Goal: Find contact information: Find contact information

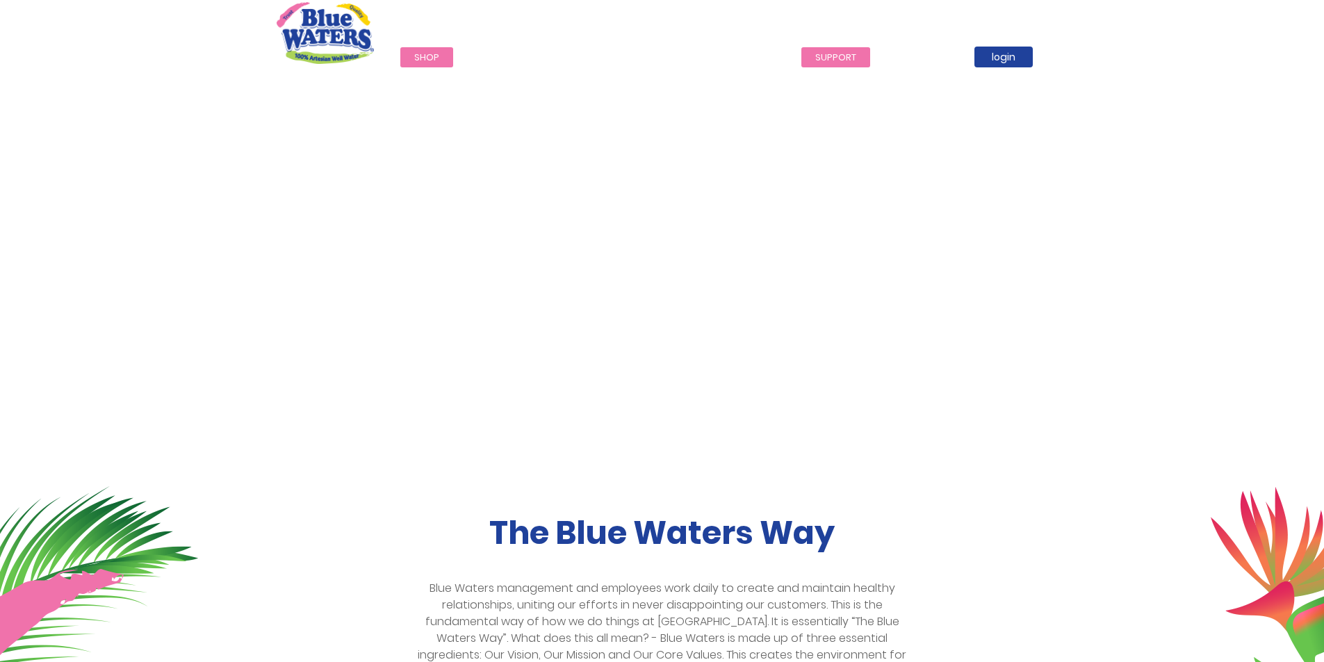
click at [826, 65] on link "support" at bounding box center [835, 57] width 69 height 20
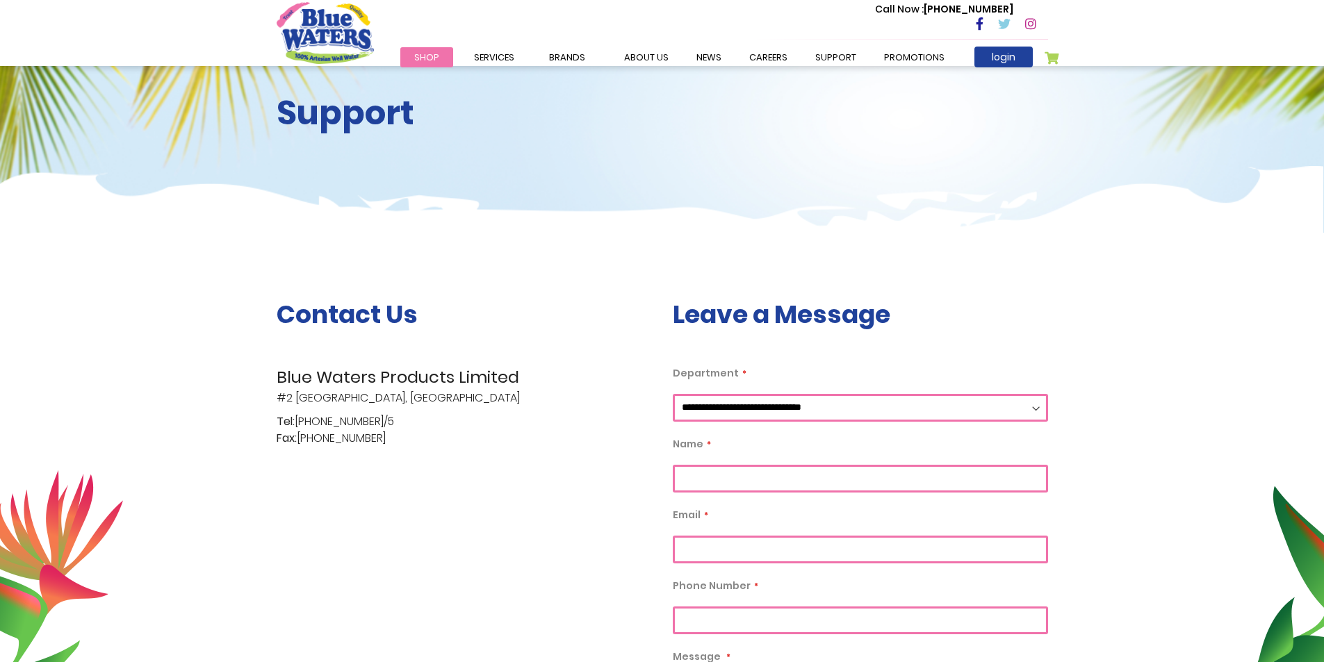
scroll to position [72, 0]
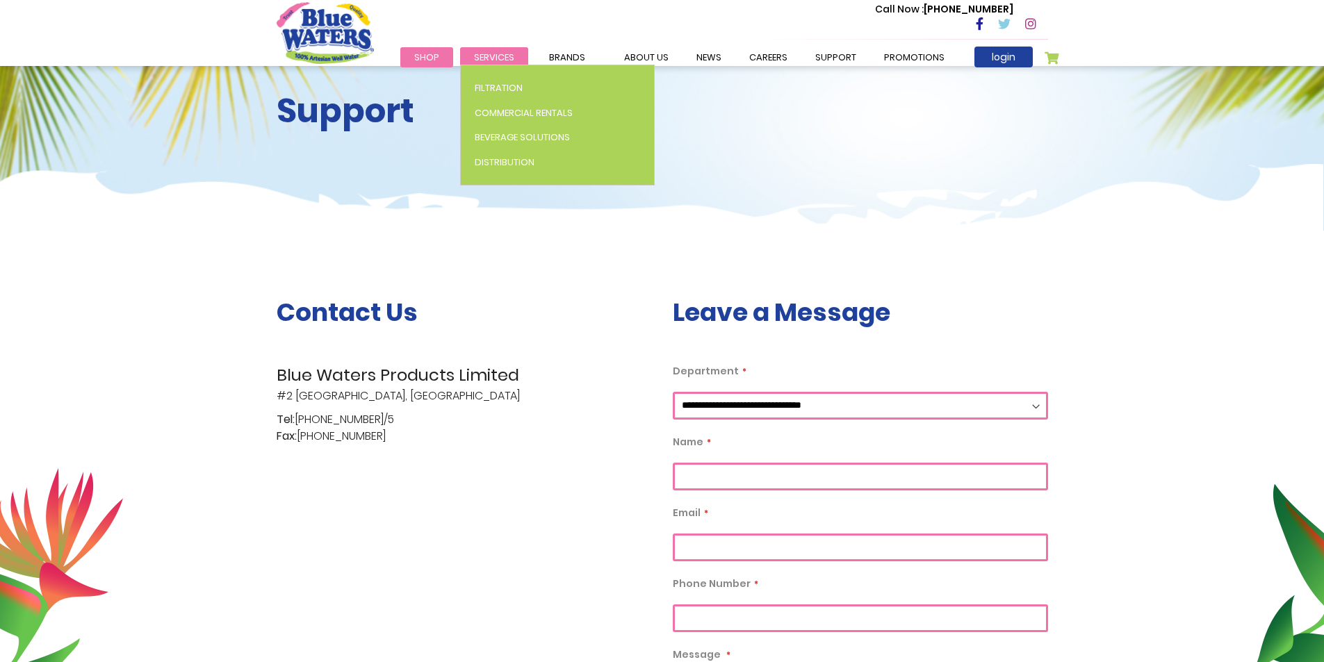
click at [498, 59] on span "Services" at bounding box center [494, 57] width 40 height 13
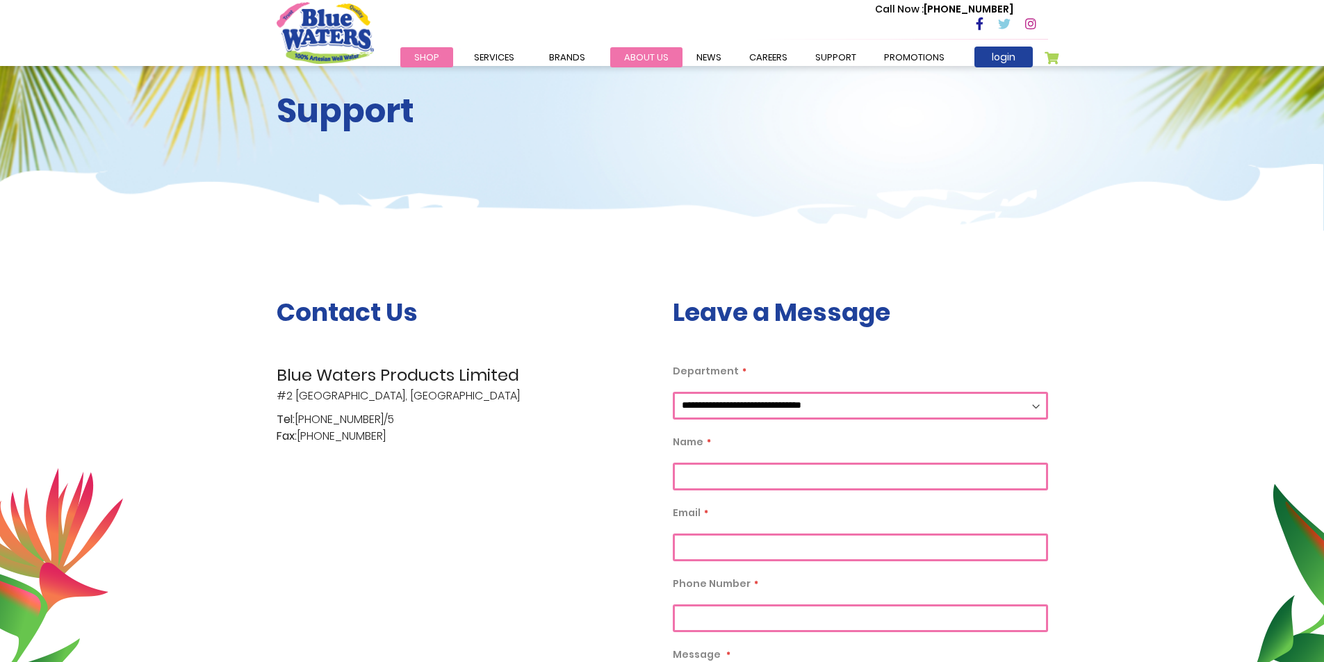
click at [653, 51] on link "about us" at bounding box center [646, 57] width 72 height 20
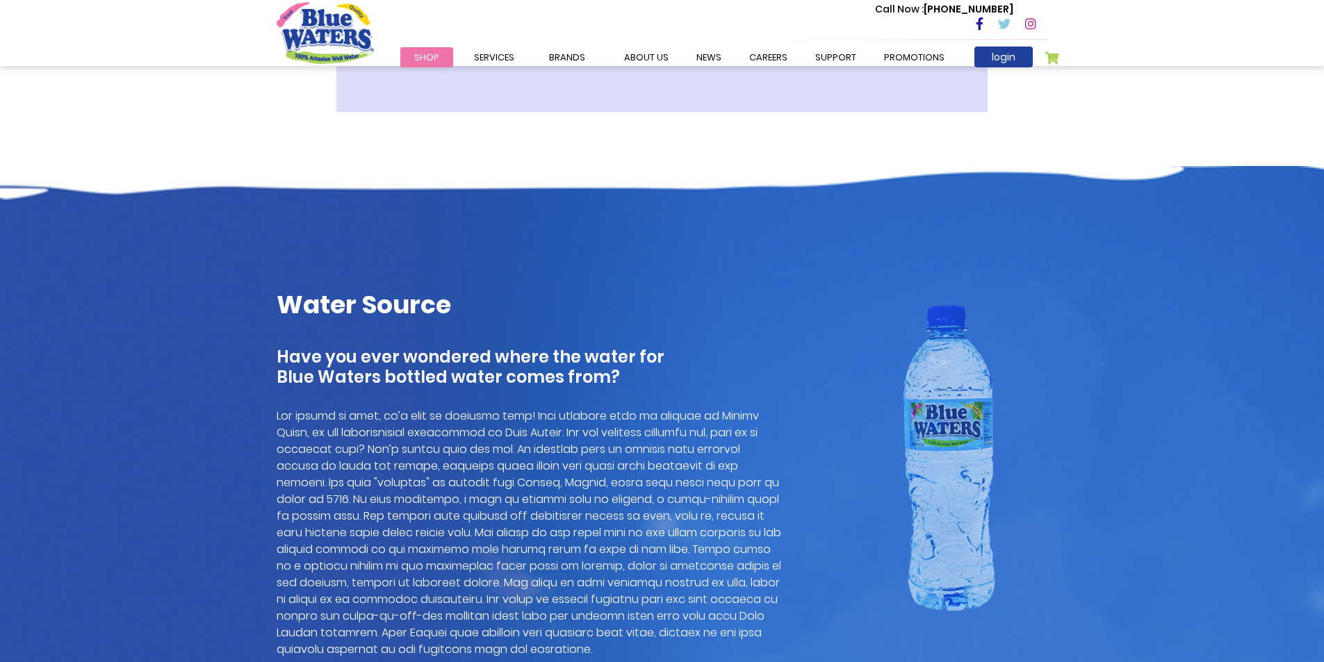
scroll to position [903, 0]
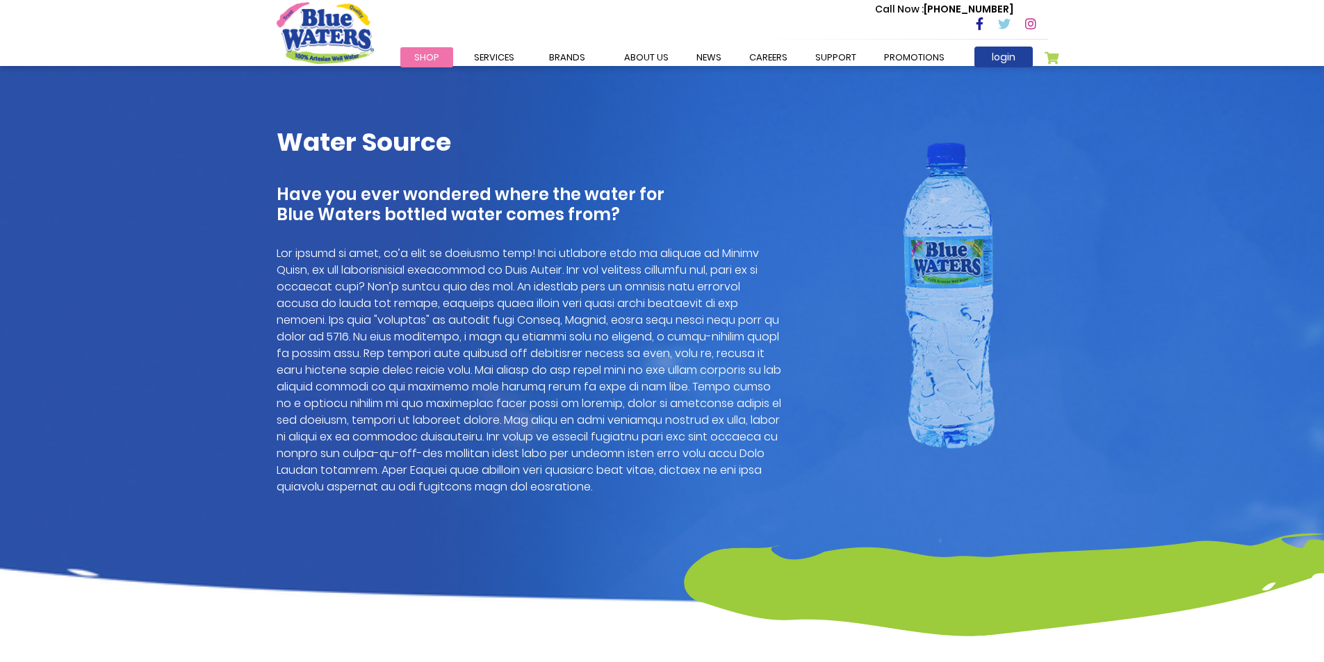
drag, startPoint x: 607, startPoint y: 347, endPoint x: 1229, endPoint y: 42, distance: 693.7
click at [1229, 42] on header "Toggle Nav Call Now : (868) 640-8824 Menu Shop Services Filtration Commercial R…" at bounding box center [662, 33] width 1324 height 66
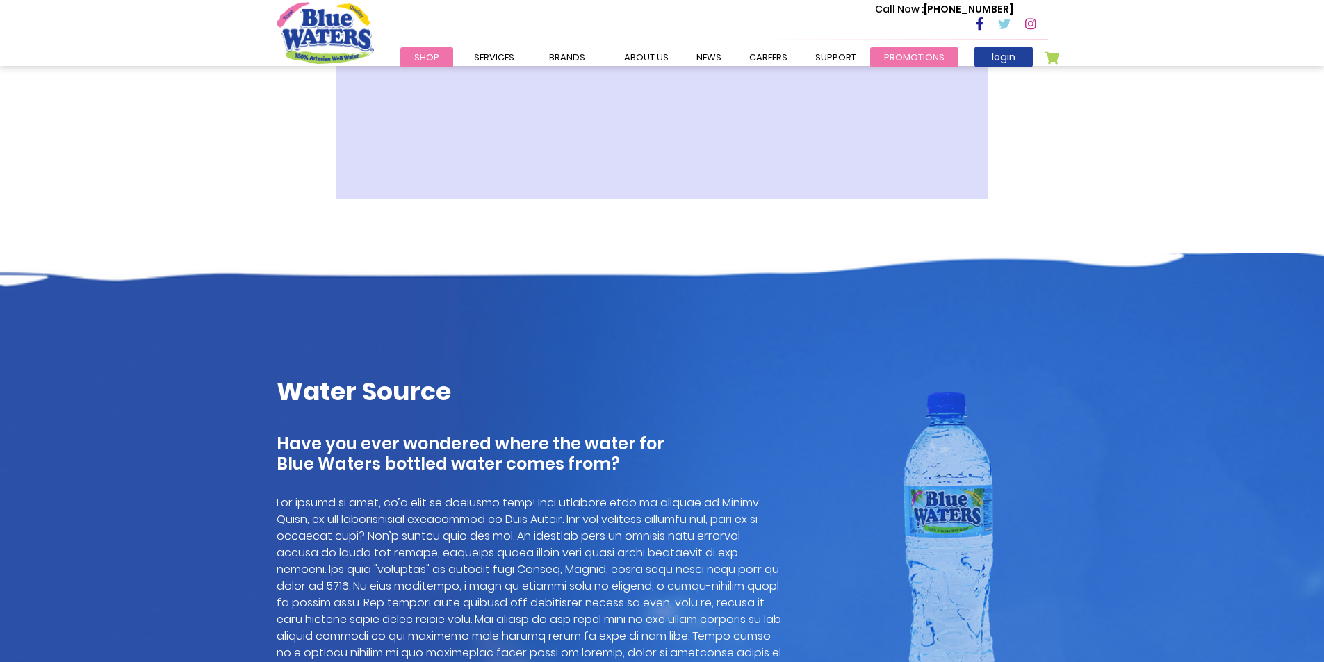
scroll to position [556, 0]
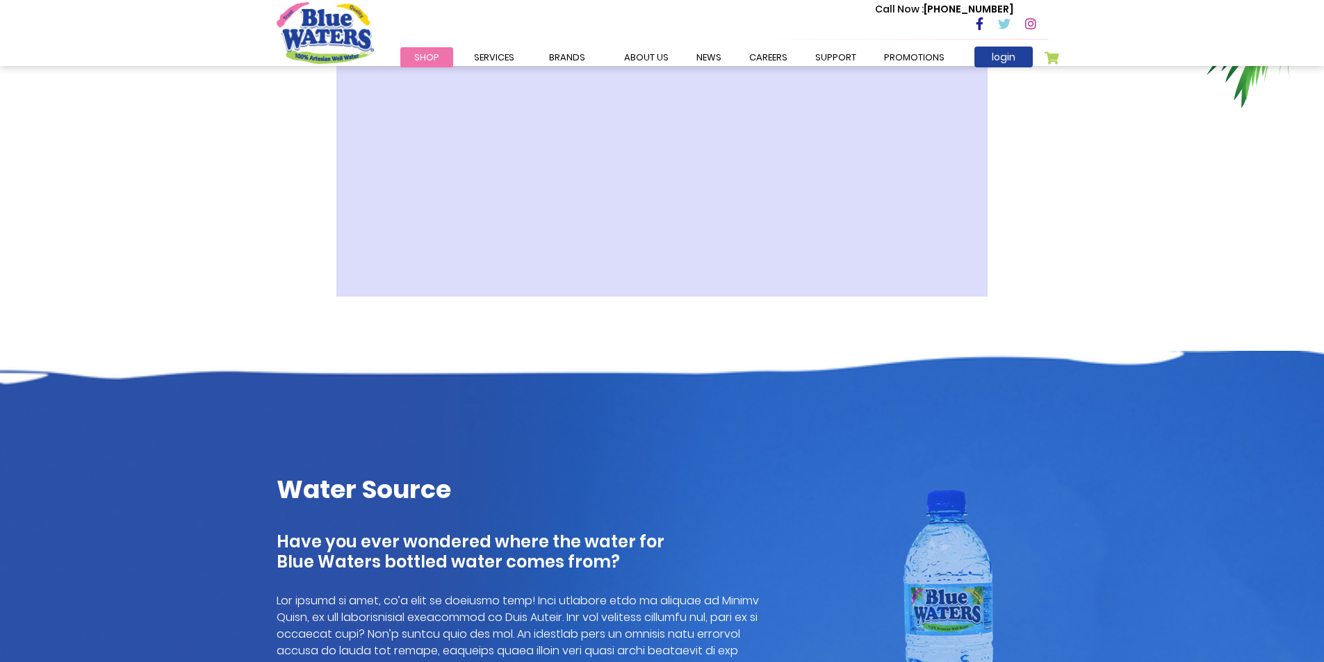
click at [571, 16] on div "Call Now : (868) 640-8824" at bounding box center [721, 25] width 653 height 48
